Goal: Task Accomplishment & Management: Use online tool/utility

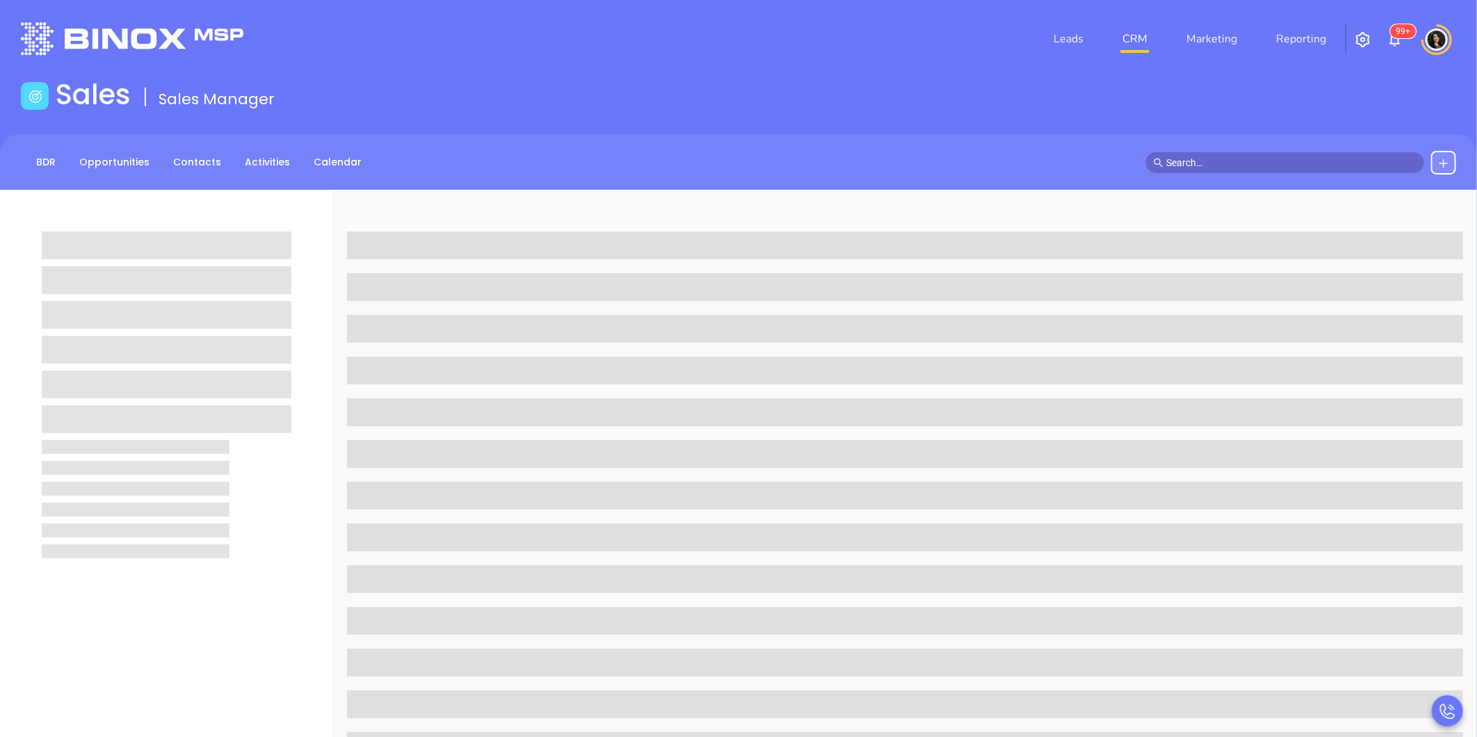
click at [1244, 94] on div "Sales Sales Manager" at bounding box center [739, 97] width 1452 height 39
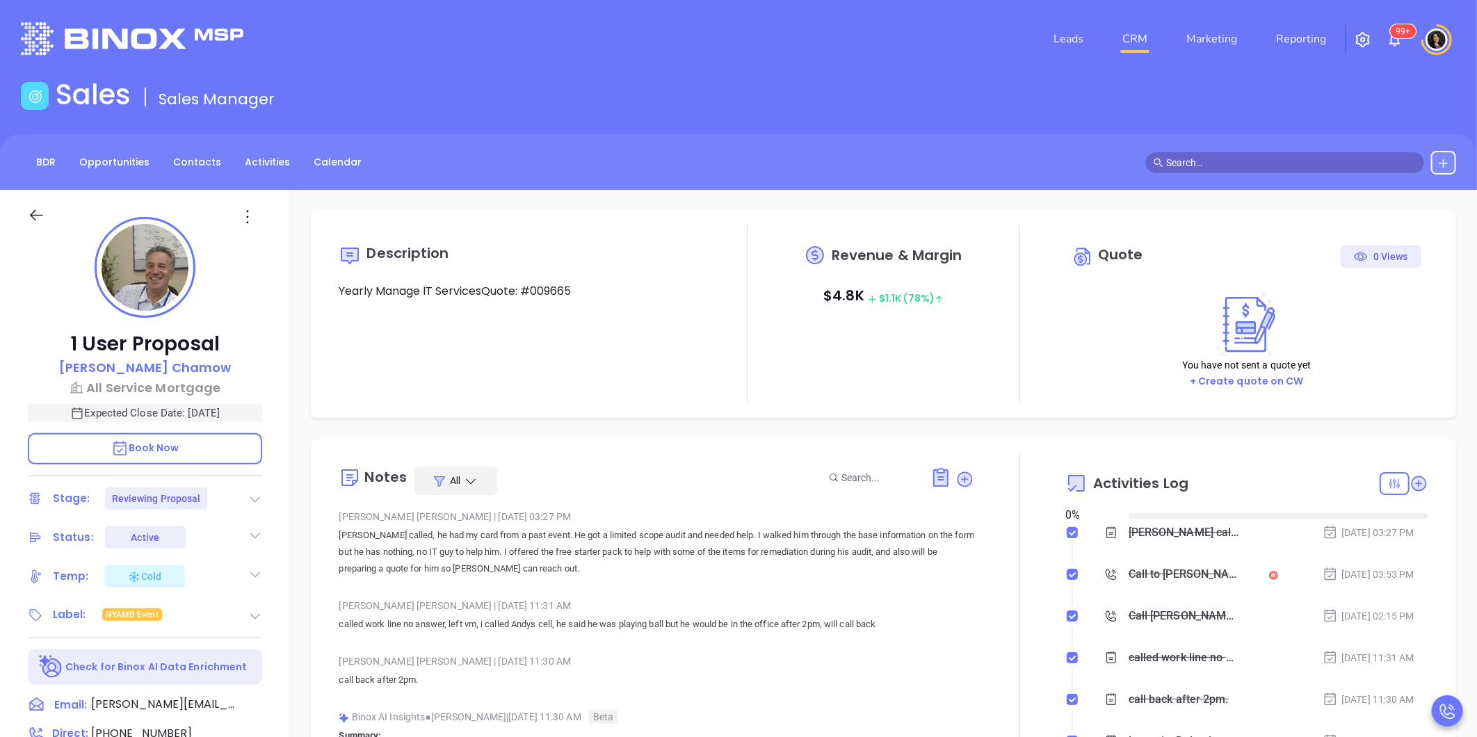
type input "[DATE]"
type input "[PERSON_NAME]"
drag, startPoint x: 1222, startPoint y: 87, endPoint x: 1248, endPoint y: 248, distance: 162.8
click at [1222, 87] on div "Sales Sales Manager" at bounding box center [739, 97] width 1452 height 39
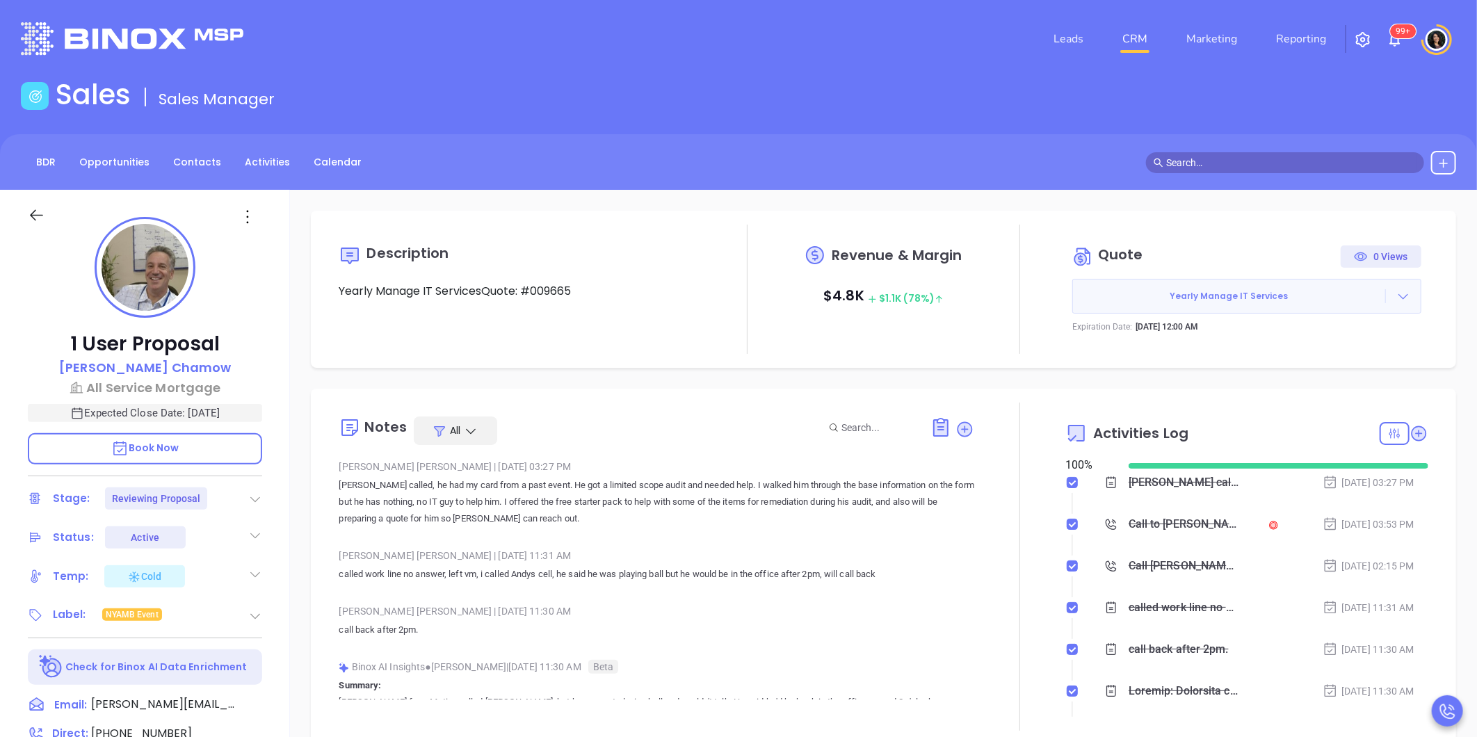
click at [1397, 291] on icon at bounding box center [1404, 296] width 14 height 14
click at [1335, 387] on link "Edit in ConnectWise Sell" at bounding box center [1316, 386] width 123 height 14
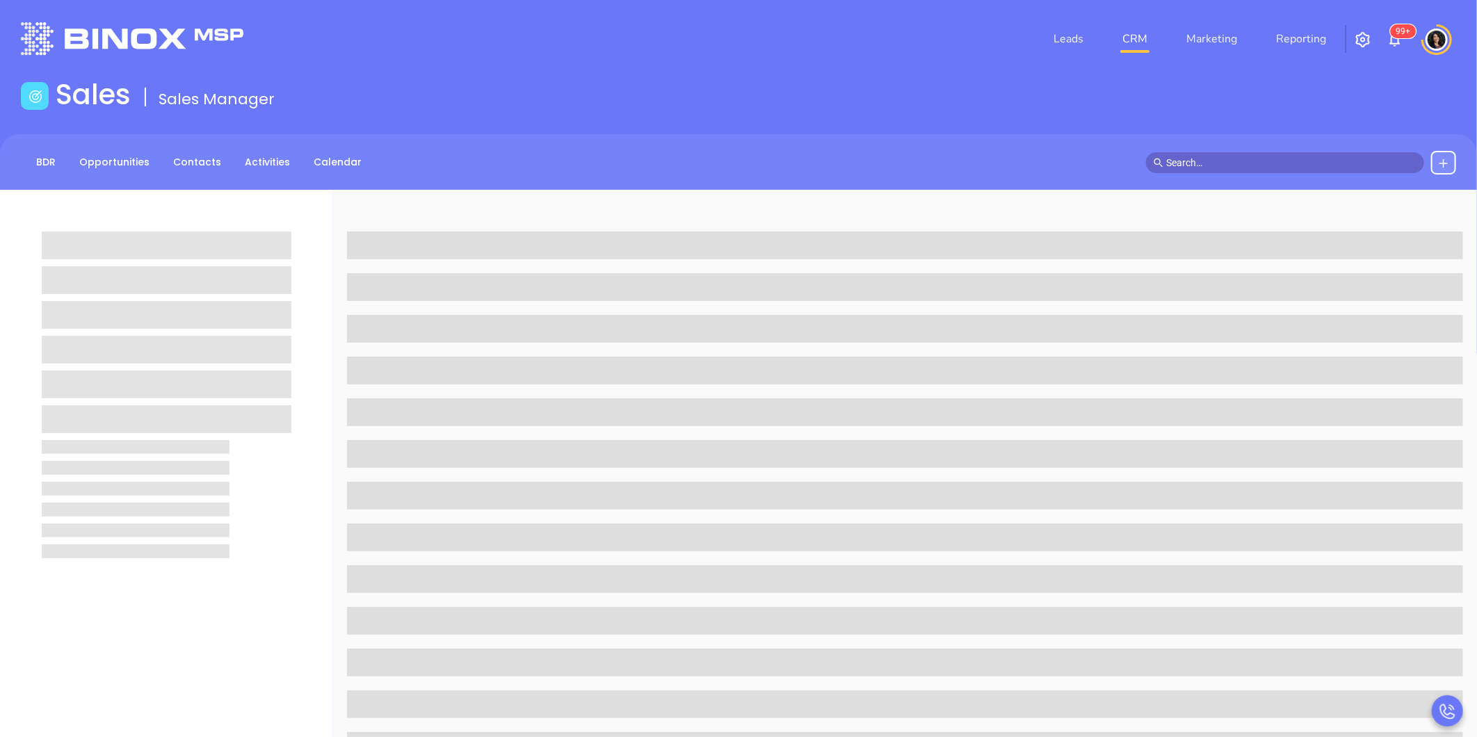
click at [888, 160] on div "BDR Opportunities Contacts Activities Calendar" at bounding box center [738, 163] width 1477 height 24
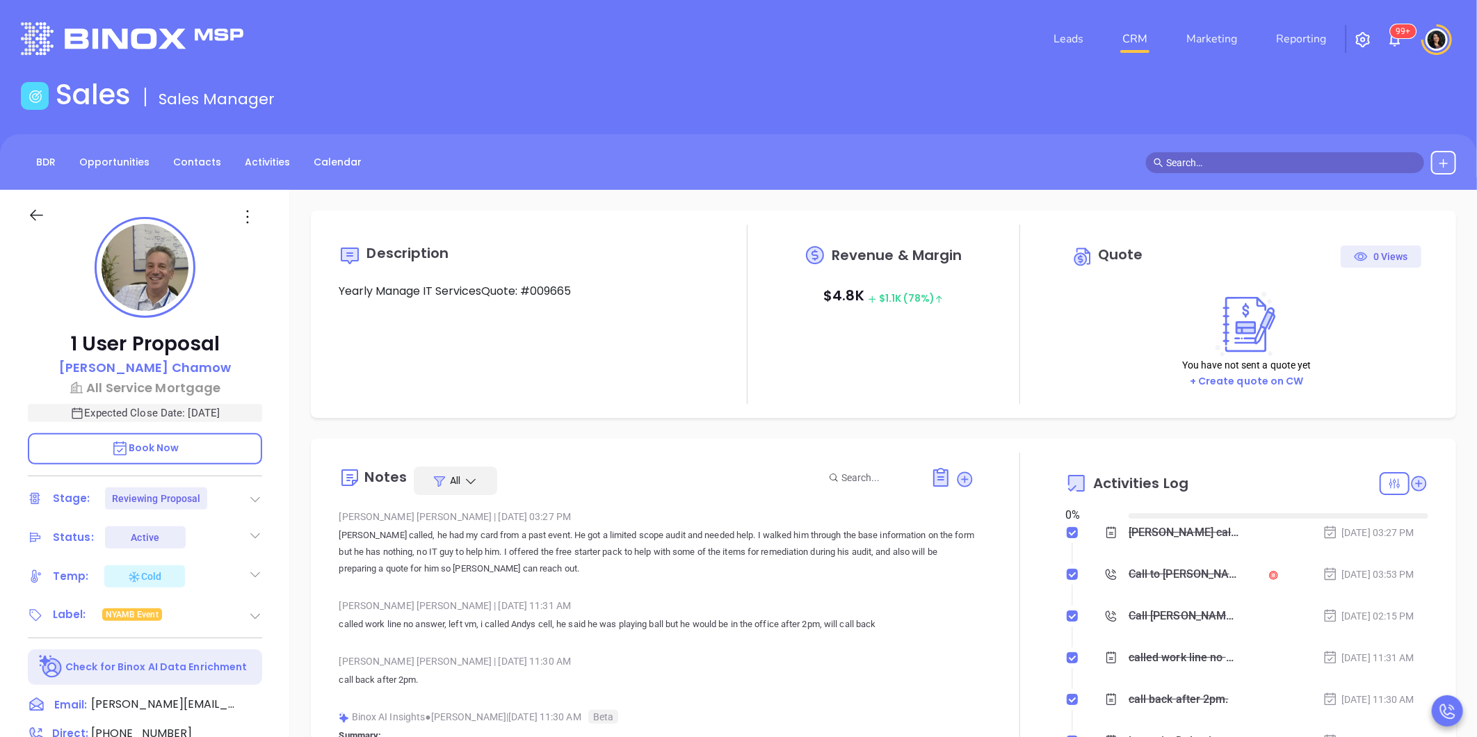
type input "[DATE]"
type input "[PERSON_NAME]"
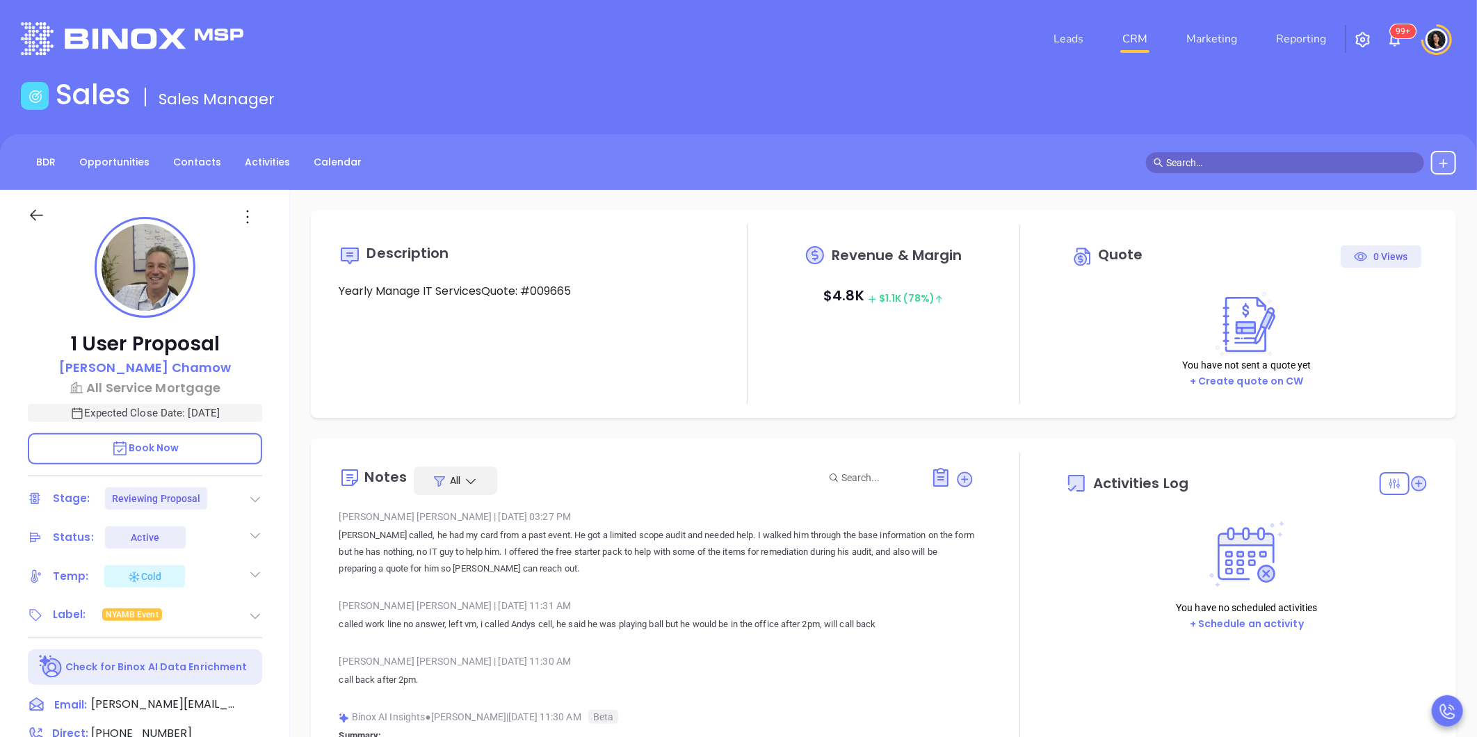
type input "[DATE]"
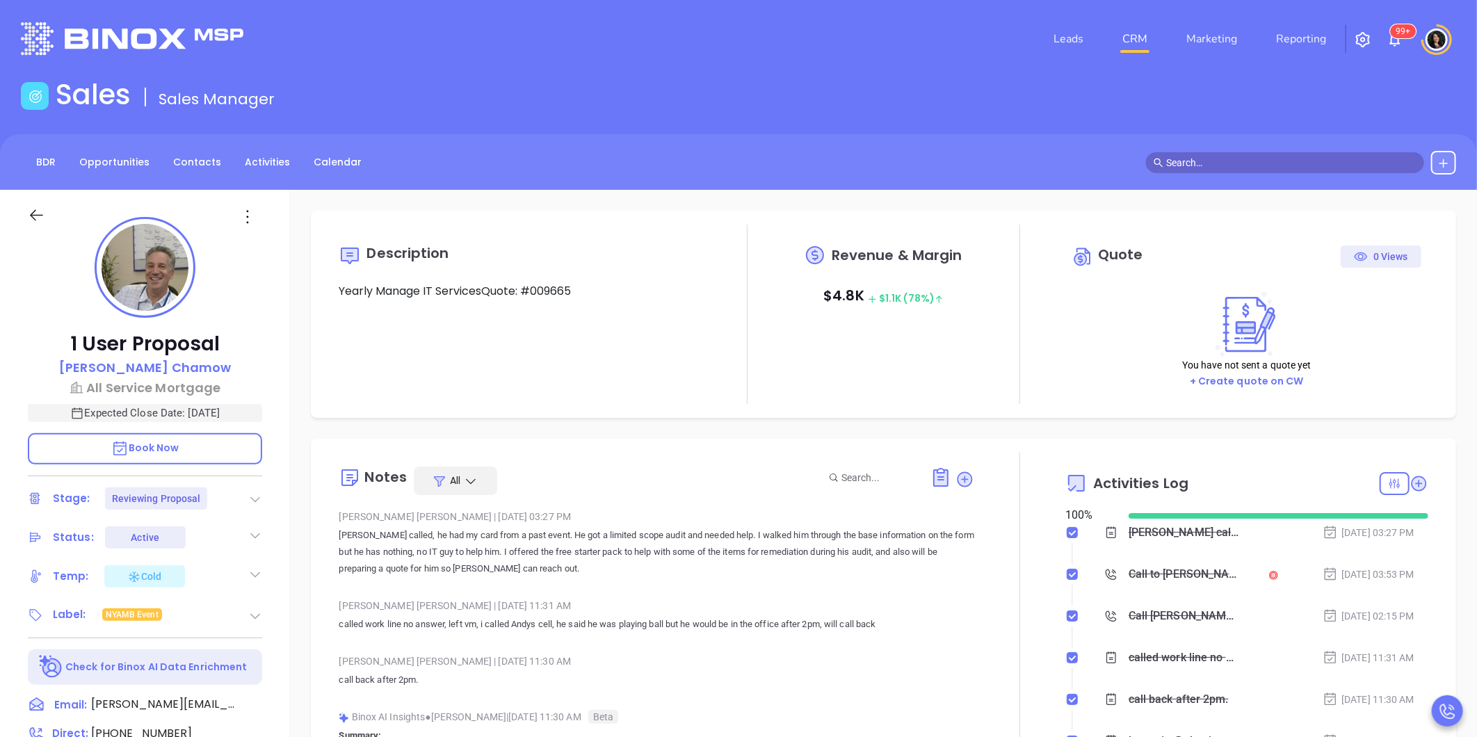
scroll to position [404, 0]
type input "[PERSON_NAME]"
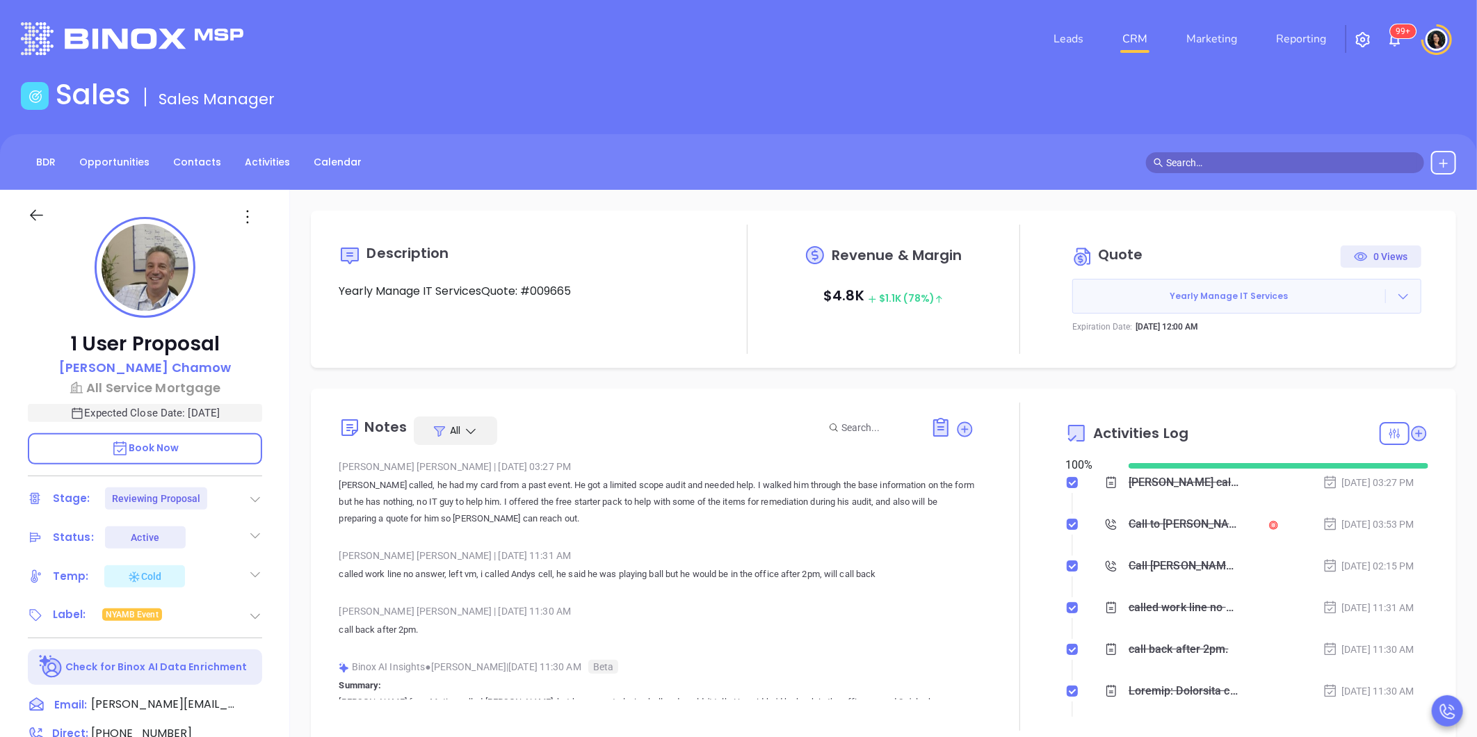
click at [1399, 300] on icon at bounding box center [1404, 296] width 14 height 14
click at [1308, 392] on link "Edit in ConnectWise Sell" at bounding box center [1316, 386] width 123 height 14
click at [1098, 103] on div "Sales Sales Manager" at bounding box center [739, 97] width 1452 height 39
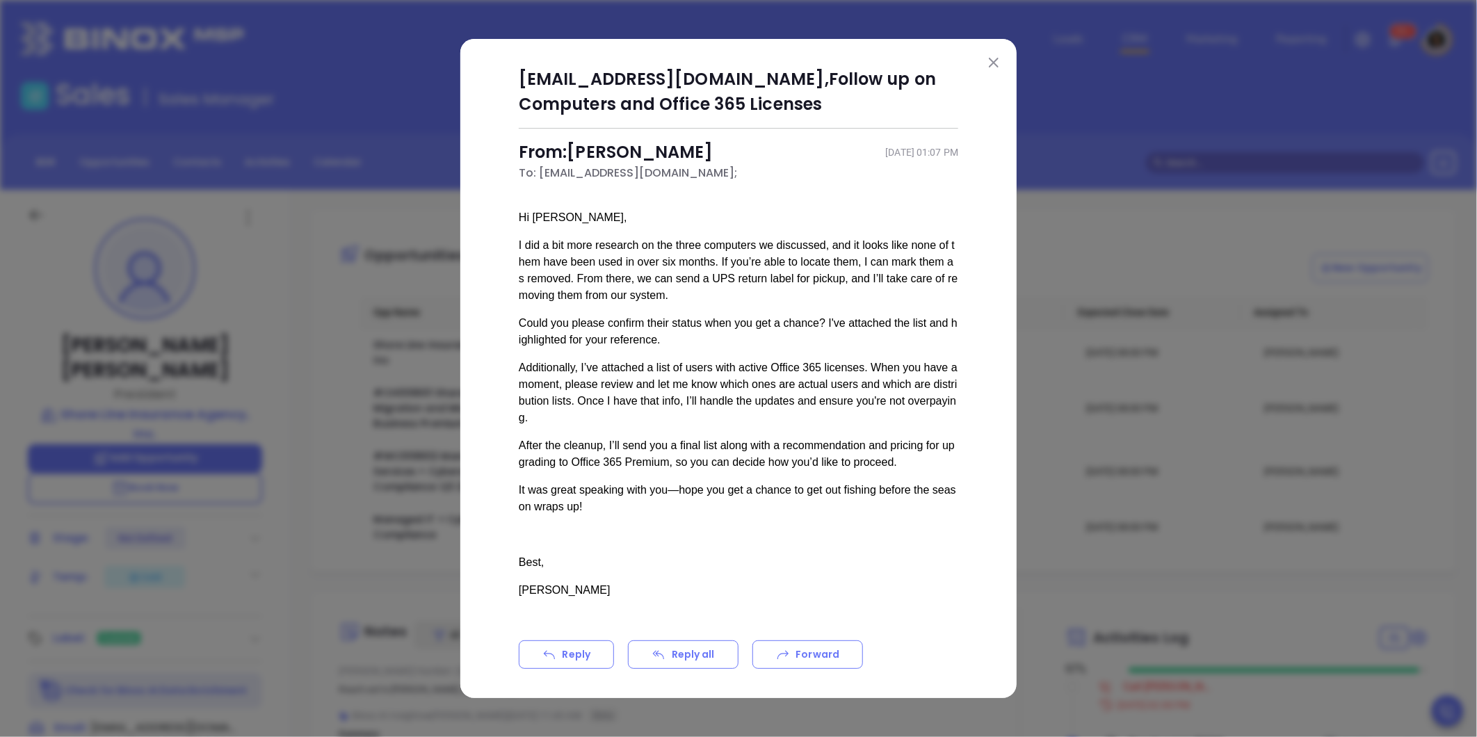
scroll to position [364, 0]
